Goal: Task Accomplishment & Management: Manage account settings

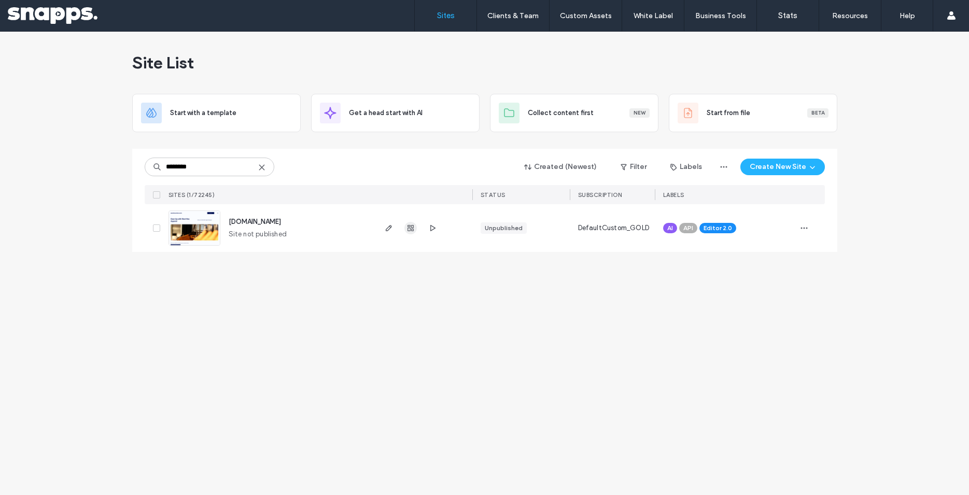
click at [407, 229] on use "button" at bounding box center [410, 228] width 6 height 6
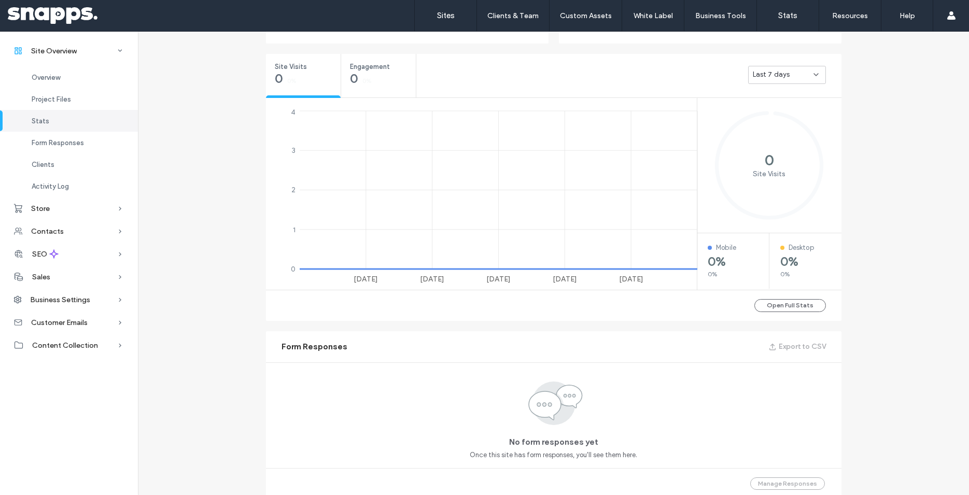
scroll to position [420, 0]
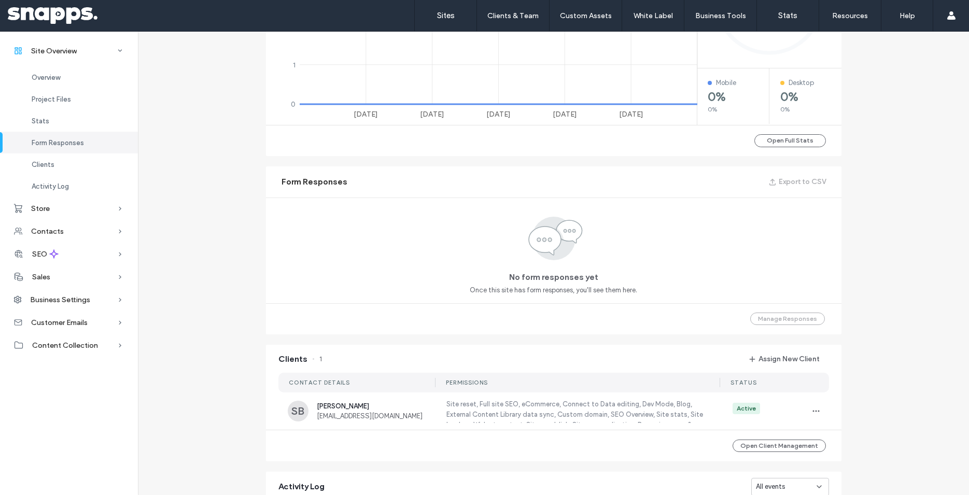
scroll to position [560, 0]
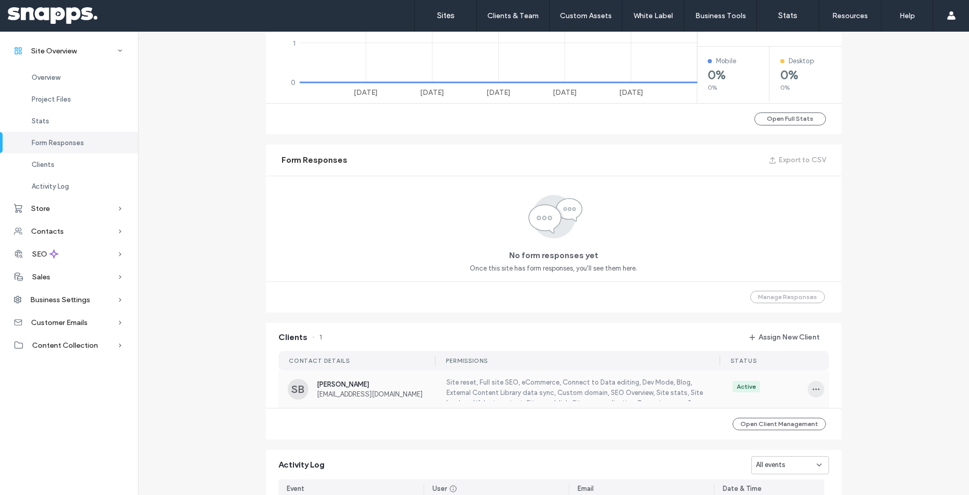
click at [812, 389] on icon "button" at bounding box center [816, 389] width 8 height 8
click at [828, 421] on span "Edit Permissions" at bounding box center [848, 416] width 49 height 10
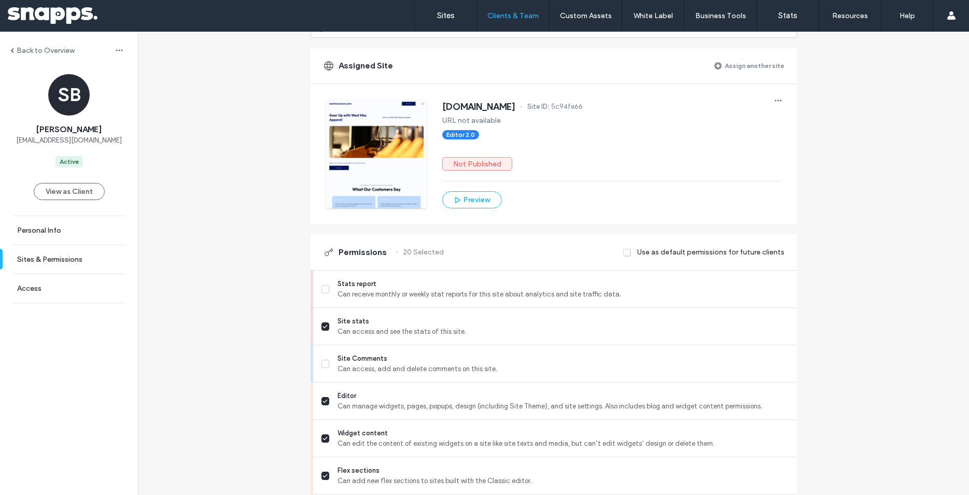
scroll to position [32, 0]
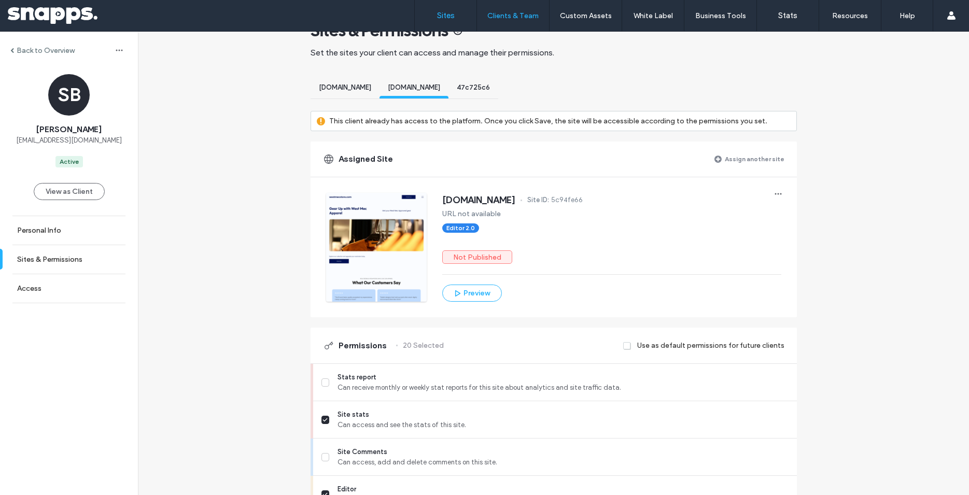
click at [454, 23] on link "Sites" at bounding box center [446, 15] width 62 height 31
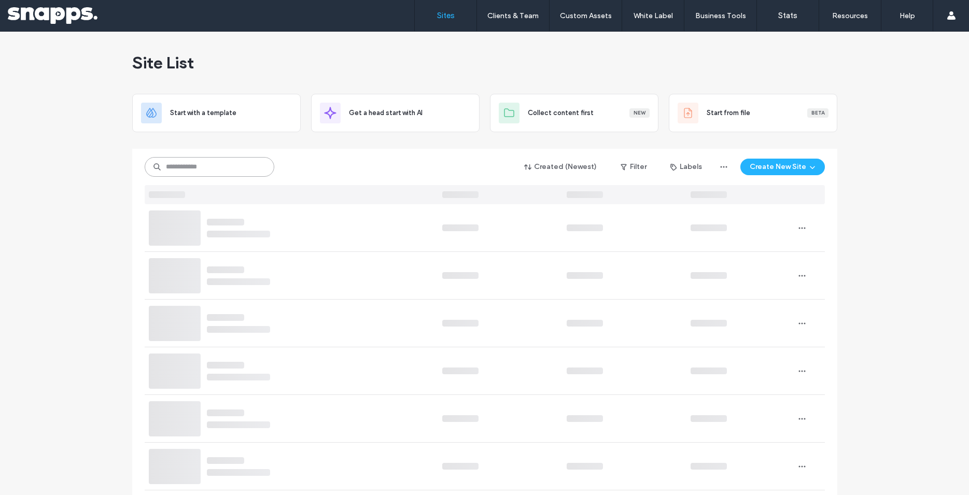
click at [188, 167] on input at bounding box center [210, 167] width 130 height 20
paste input "********"
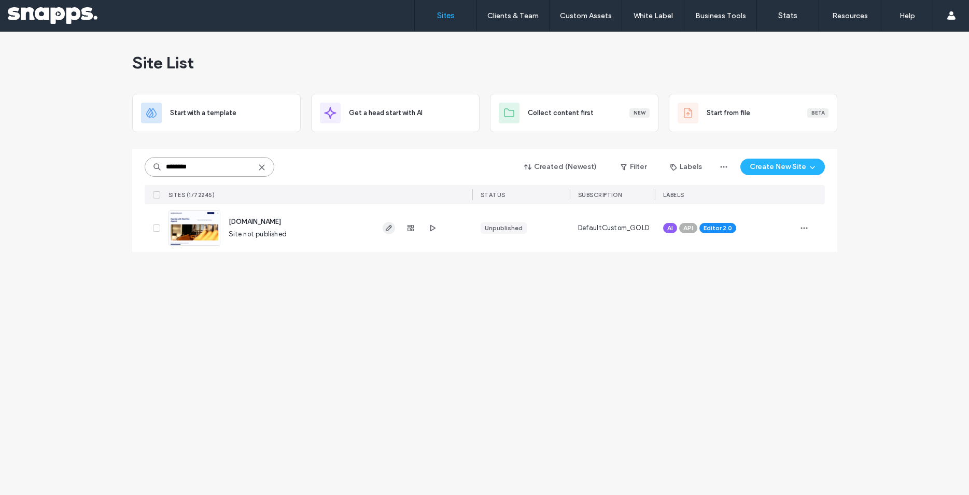
type input "********"
click at [384, 229] on span "button" at bounding box center [389, 228] width 12 height 12
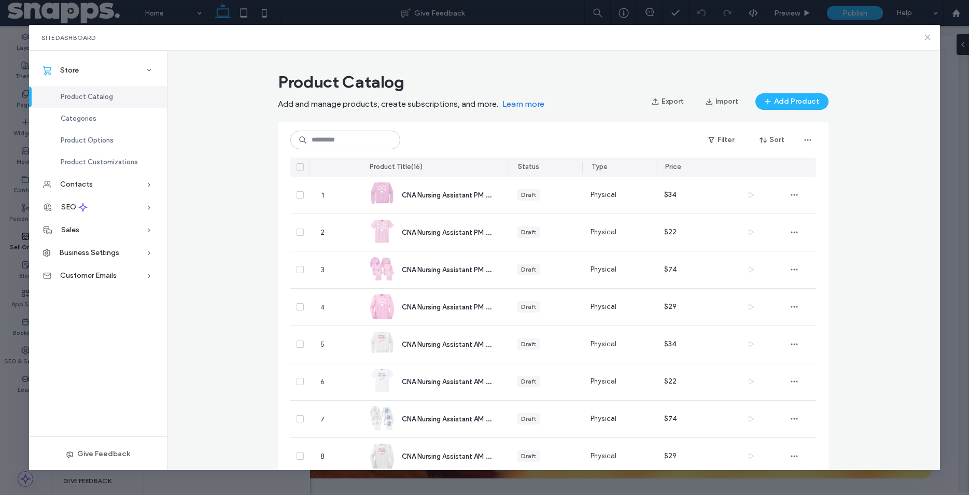
click at [925, 37] on icon at bounding box center [927, 37] width 8 height 8
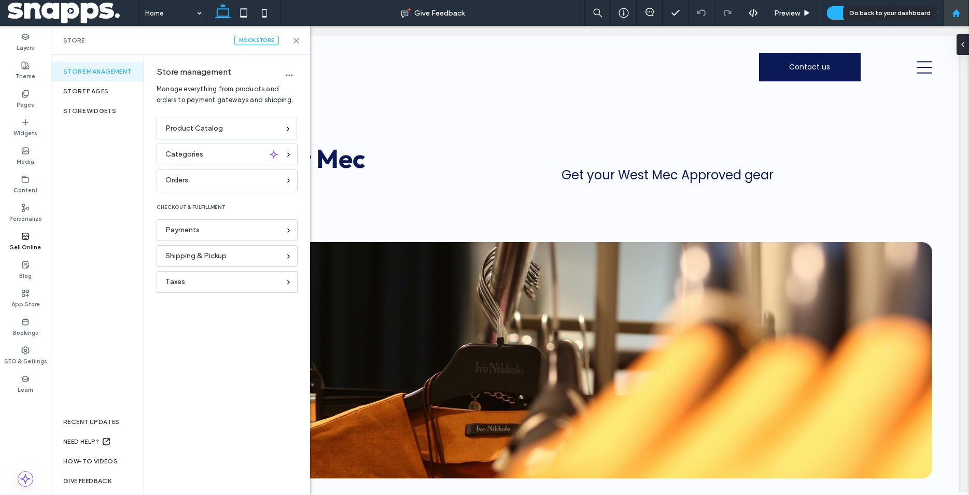
click at [957, 13] on use at bounding box center [956, 13] width 8 height 8
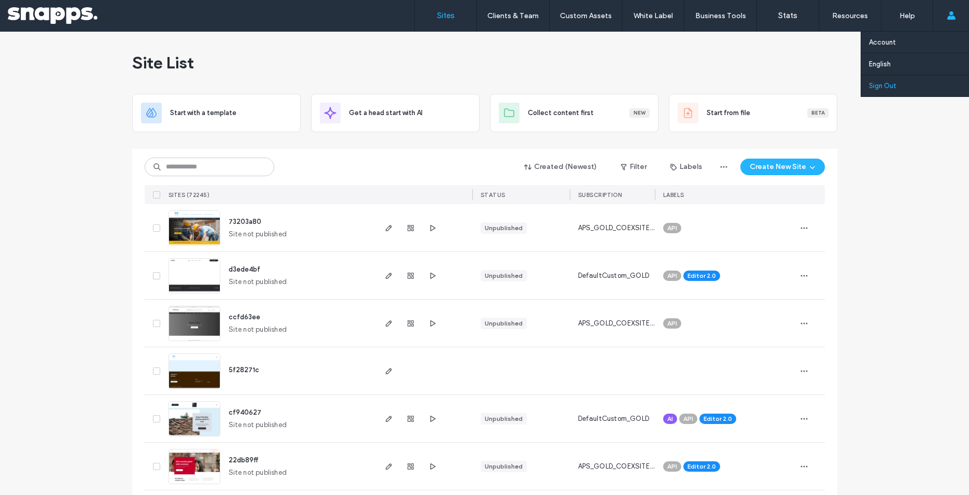
click at [881, 82] on label "Sign Out" at bounding box center [882, 86] width 27 height 8
